Goal: Information Seeking & Learning: Learn about a topic

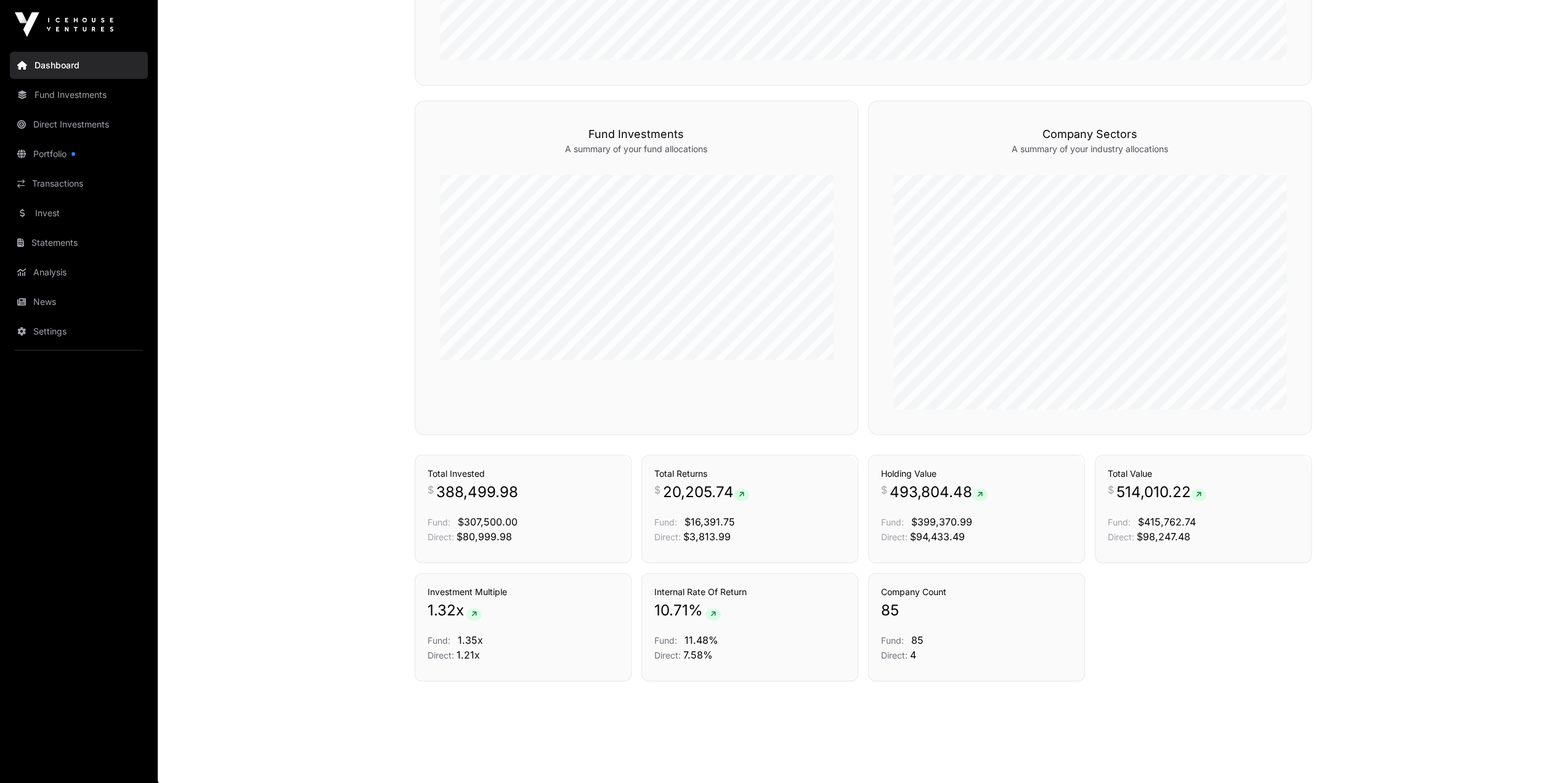
scroll to position [537, 0]
click at [66, 153] on link "Portfolio" at bounding box center [79, 153] width 138 height 27
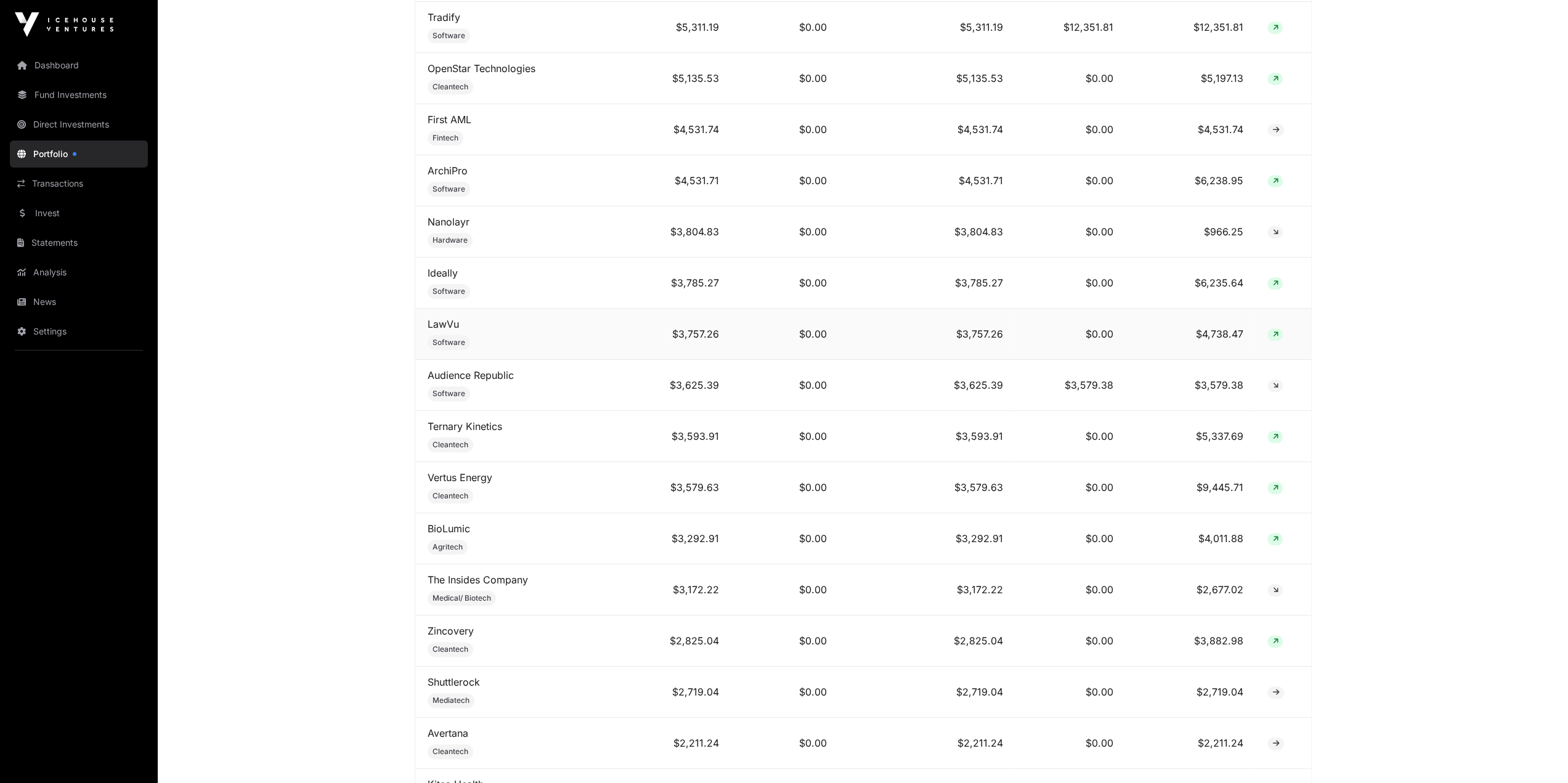
scroll to position [1233, 0]
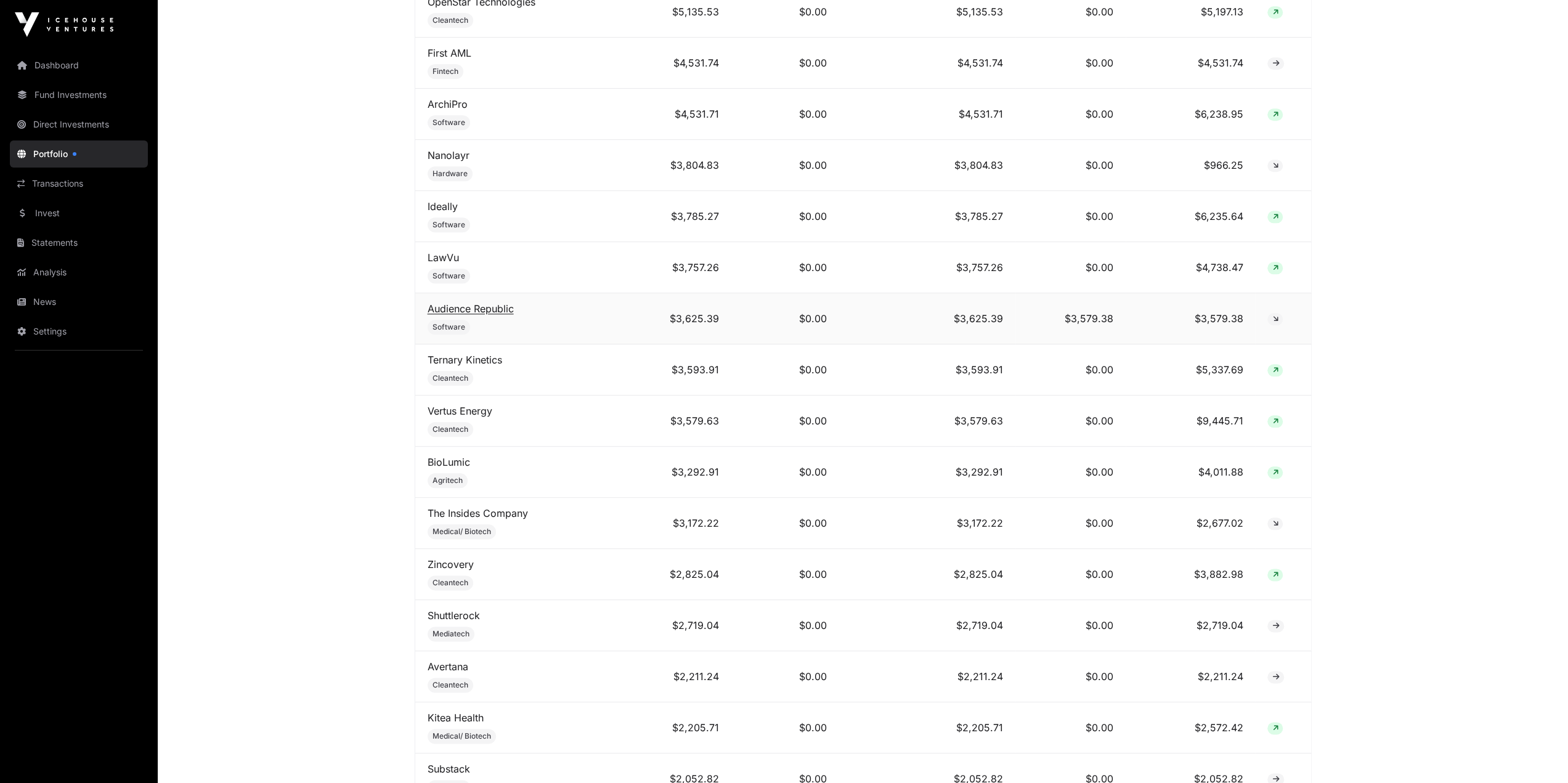
click at [495, 304] on link "Audience Republic" at bounding box center [470, 309] width 86 height 12
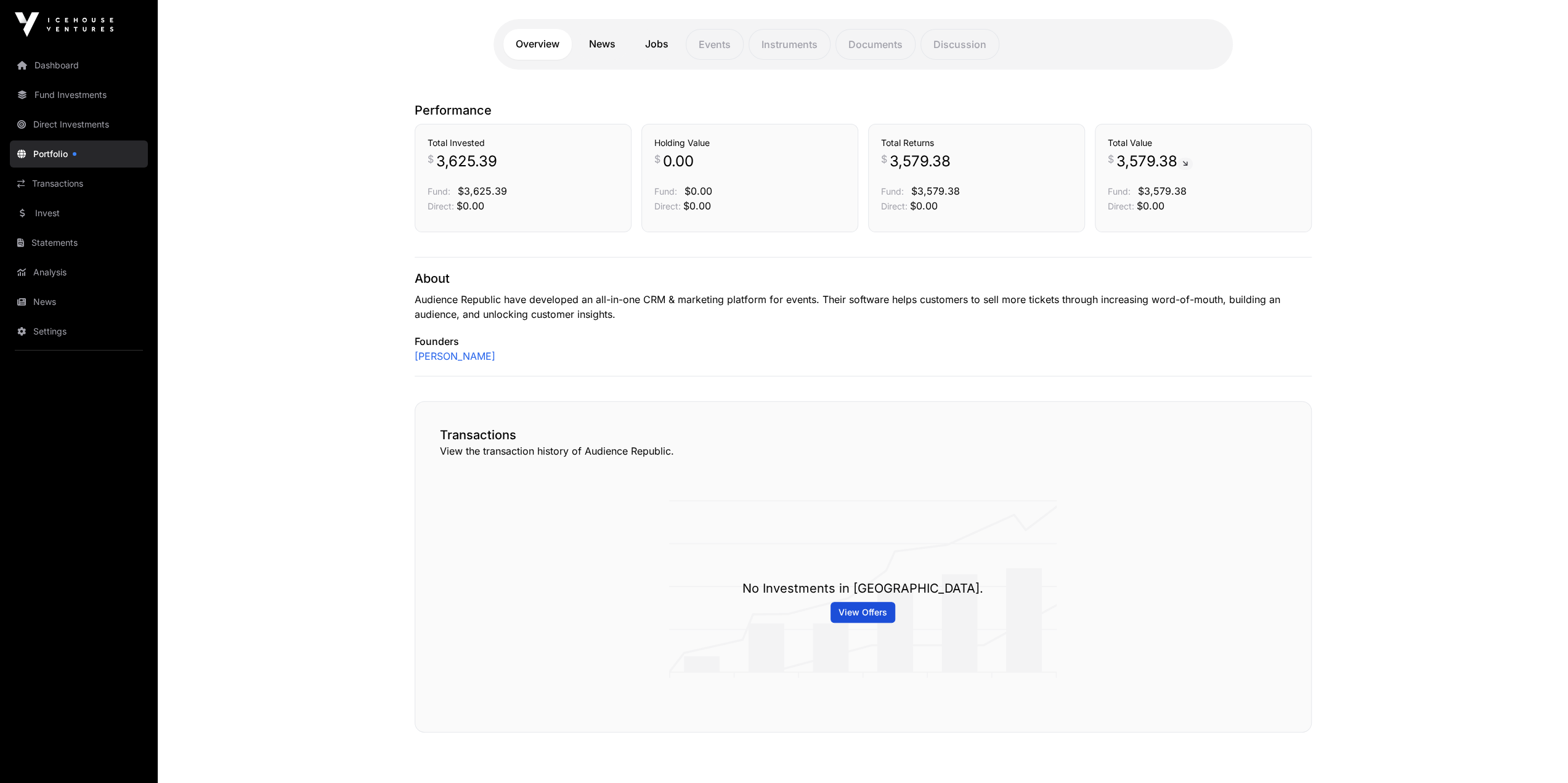
scroll to position [304, 0]
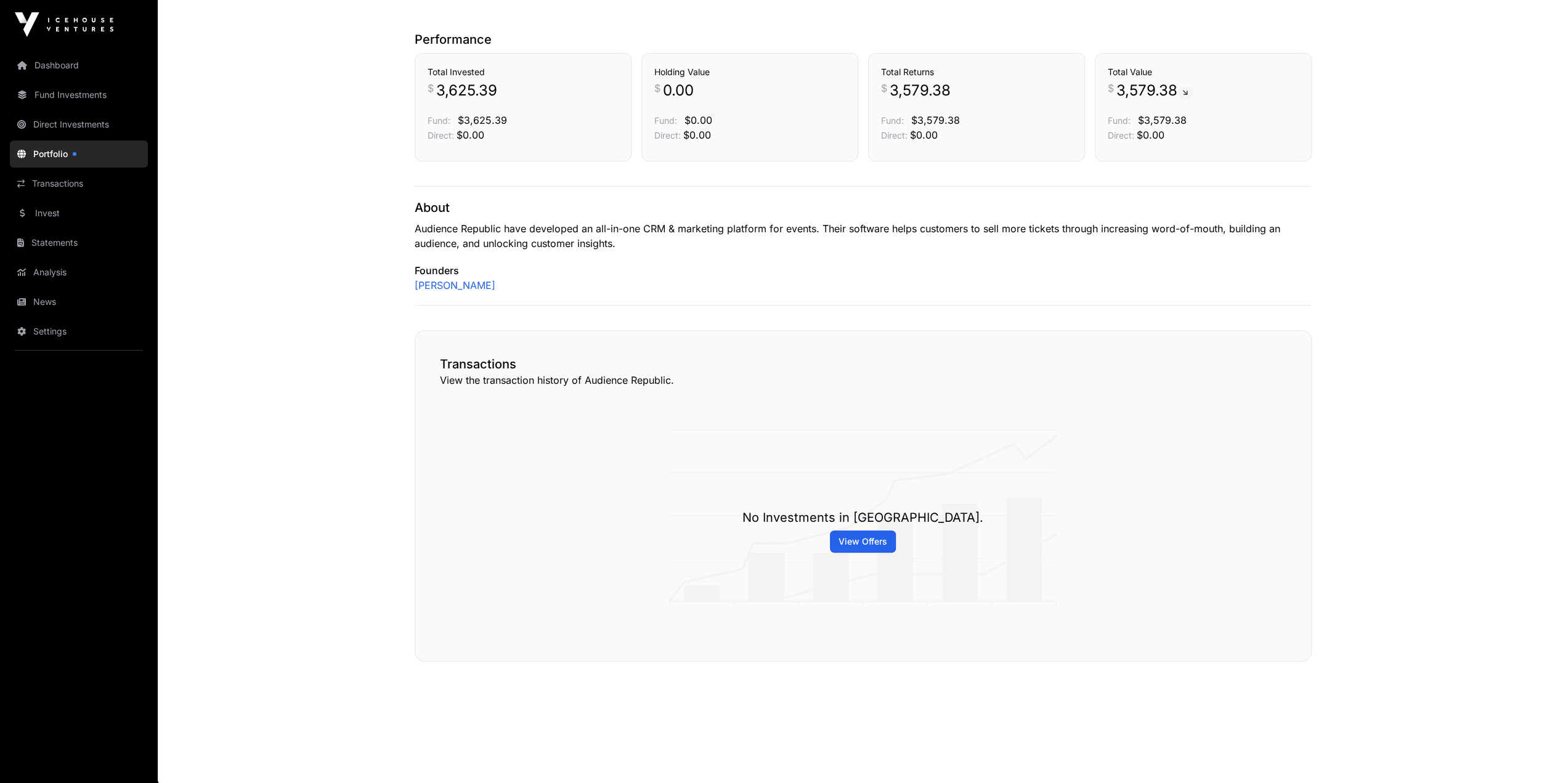
click at [861, 542] on span "View Offers" at bounding box center [863, 541] width 49 height 12
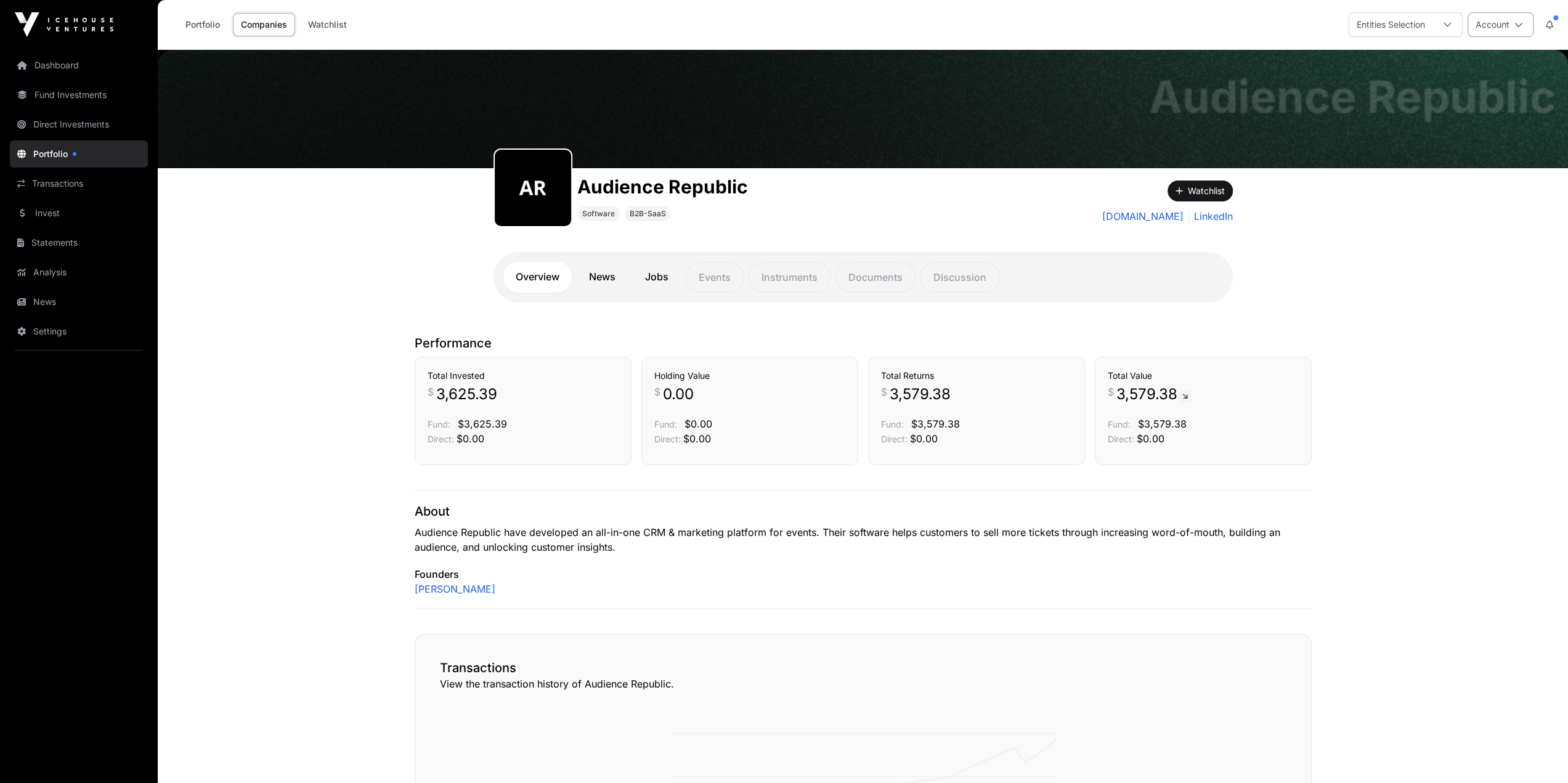
click at [1512, 24] on button "Account" at bounding box center [1500, 25] width 66 height 25
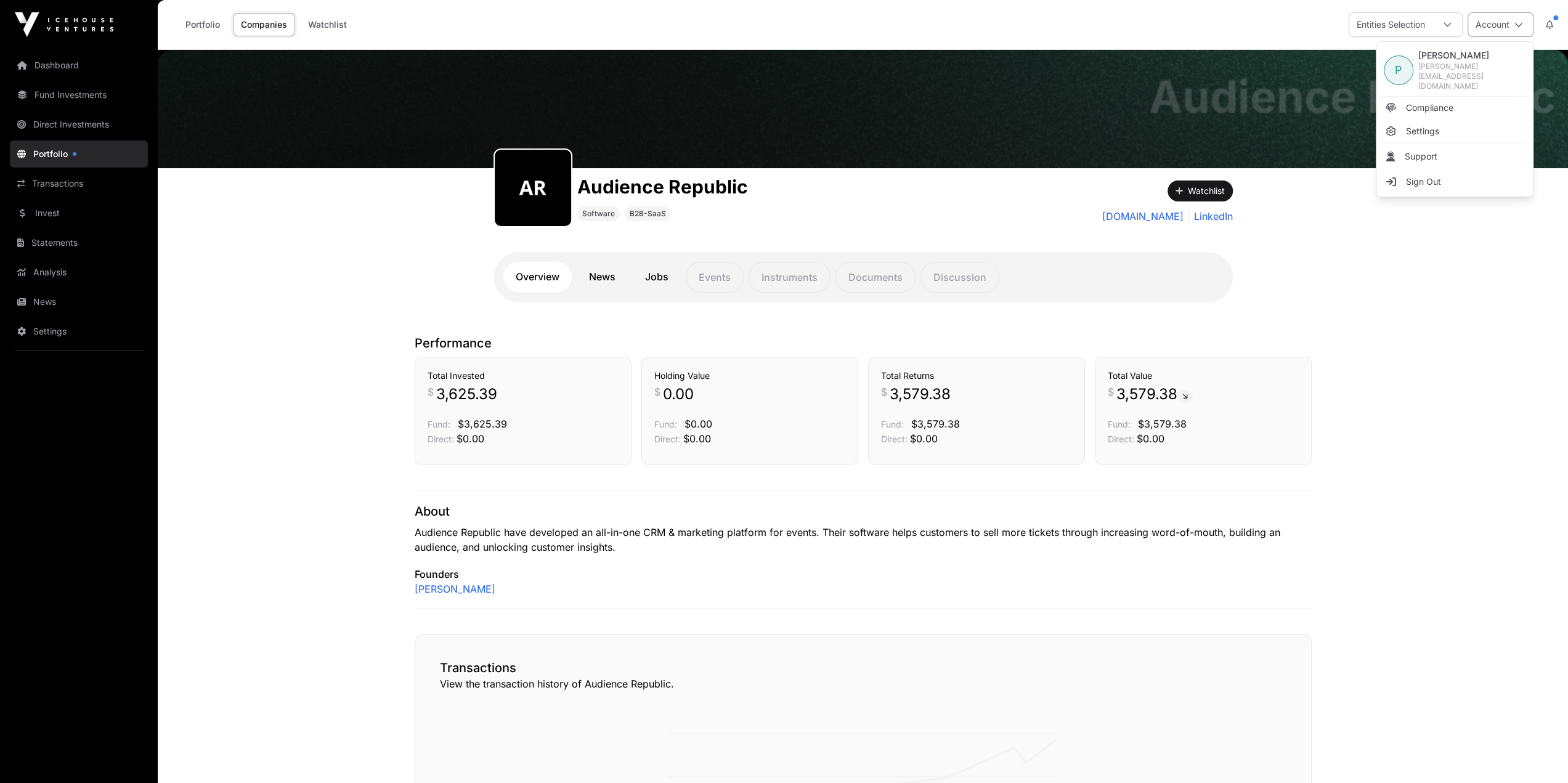
click at [1501, 22] on button "Account" at bounding box center [1500, 25] width 66 height 25
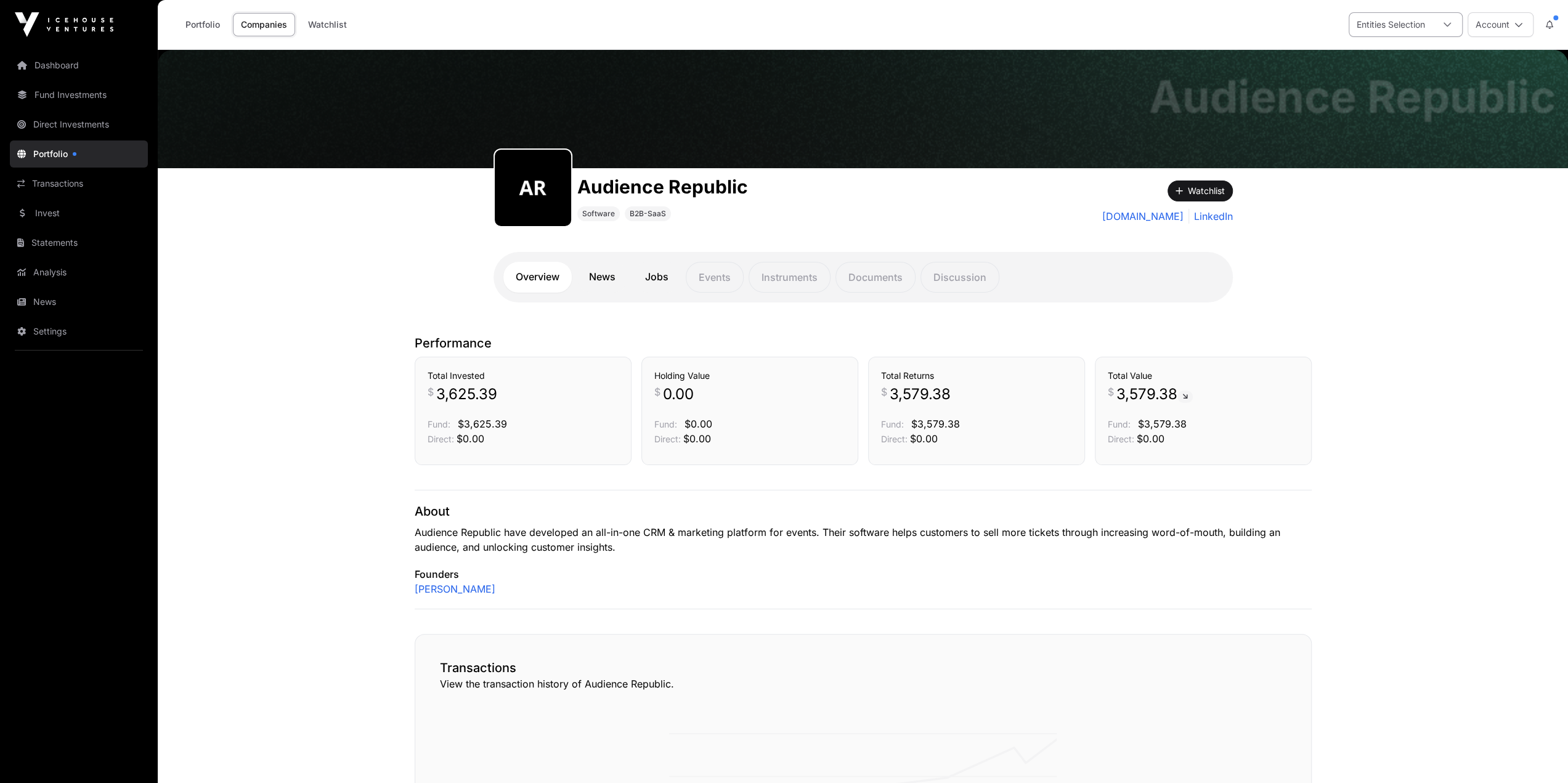
click at [1433, 23] on div at bounding box center [1448, 25] width 30 height 23
click at [1554, 25] on button at bounding box center [1550, 25] width 22 height 23
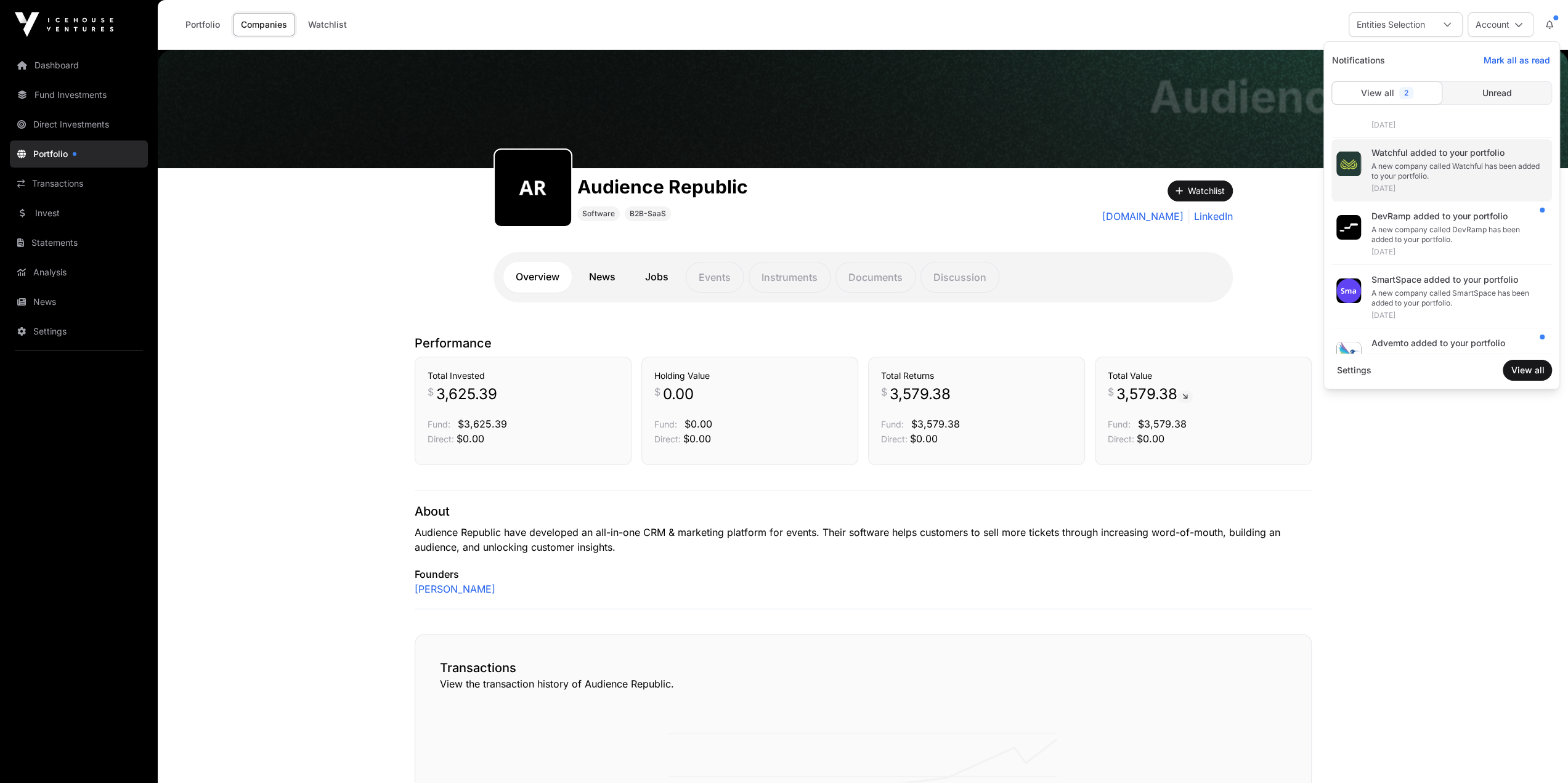
scroll to position [0, 0]
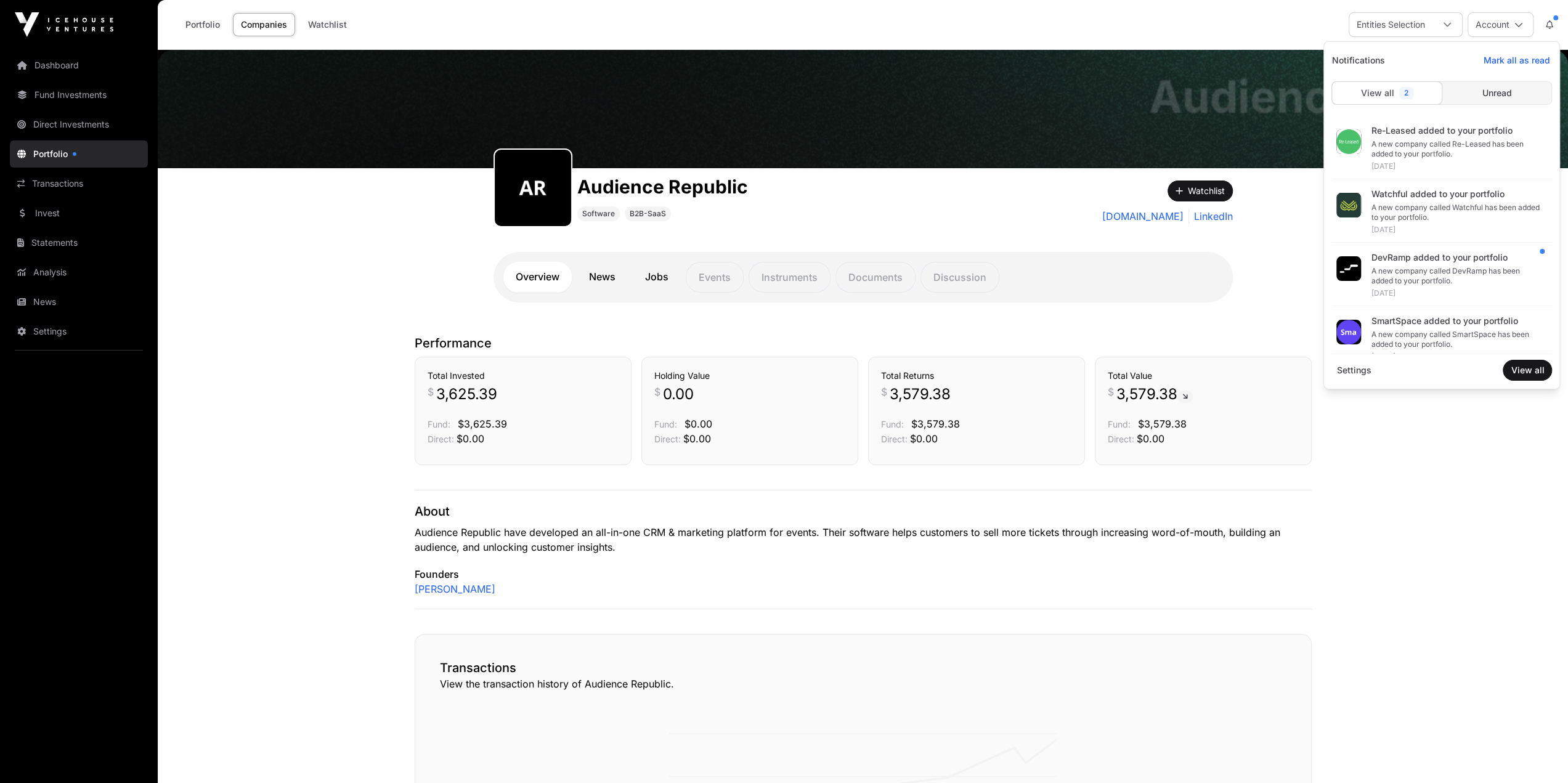
click at [364, 221] on div "Audience Republic Audience Republic Software B2B-SaaS Watchlist [DOMAIN_NAME] L…" at bounding box center [863, 186] width 1410 height 272
